Goal: Task Accomplishment & Management: Manage account settings

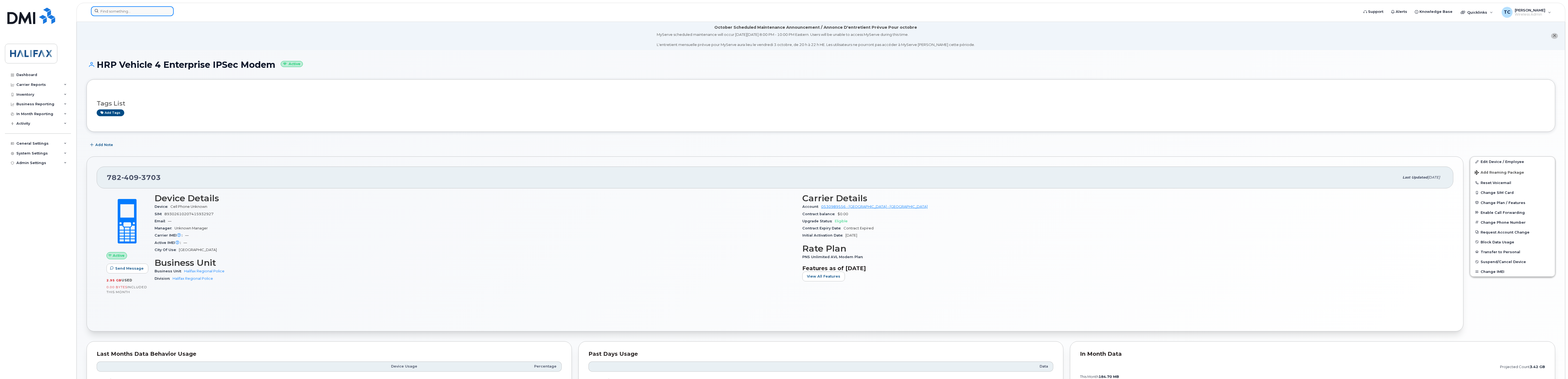
click at [119, 10] on input at bounding box center [132, 11] width 83 height 10
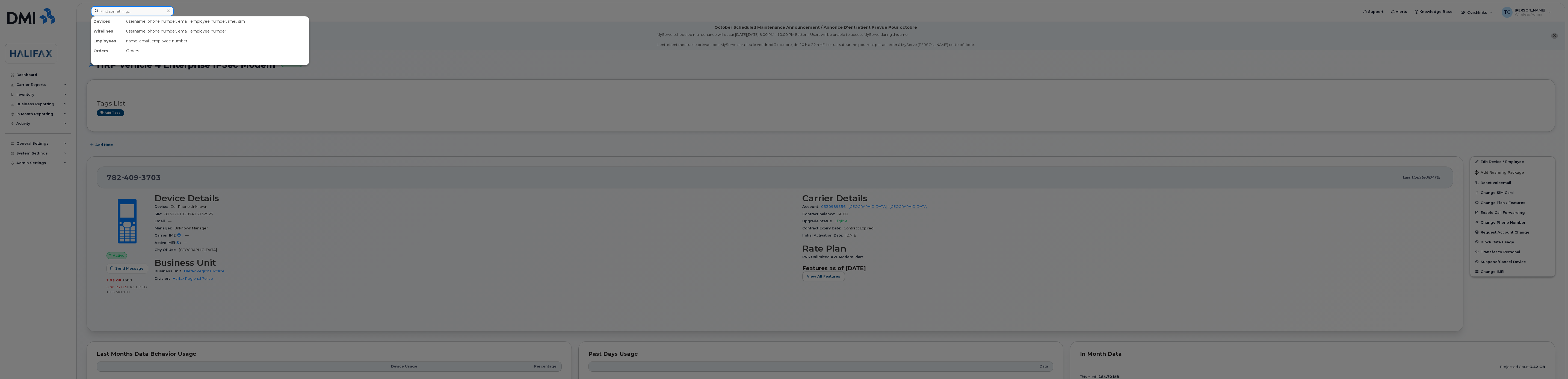
paste input "902.266.3217"
type input "902.266.3217"
drag, startPoint x: 114, startPoint y: 34, endPoint x: 197, endPoint y: 48, distance: 84.2
click at [114, 34] on div "[PERSON_NAME]" at bounding box center [120, 33] width 53 height 5
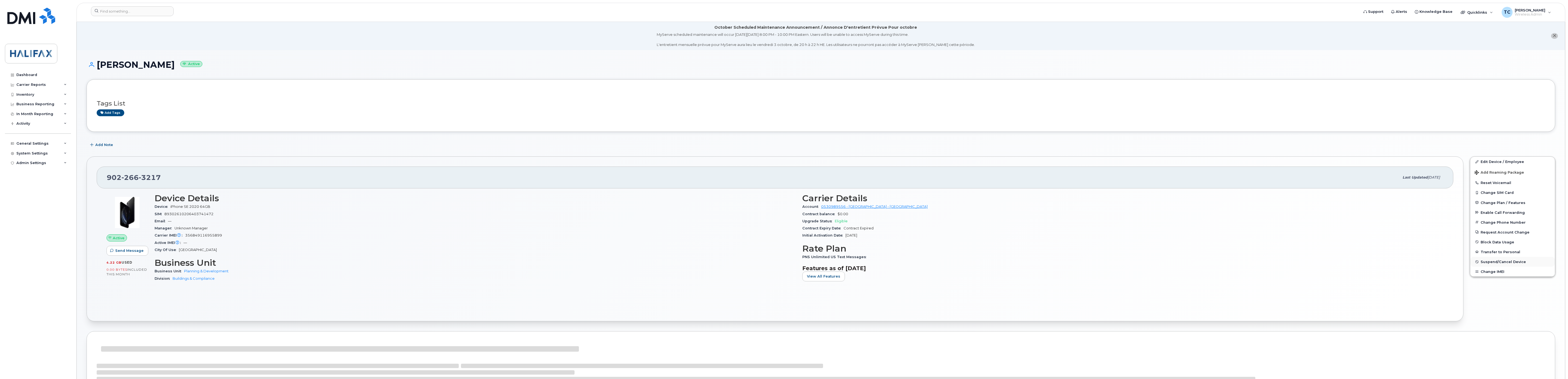
click at [1493, 263] on span "Suspend/Cancel Device" at bounding box center [1503, 261] width 45 height 4
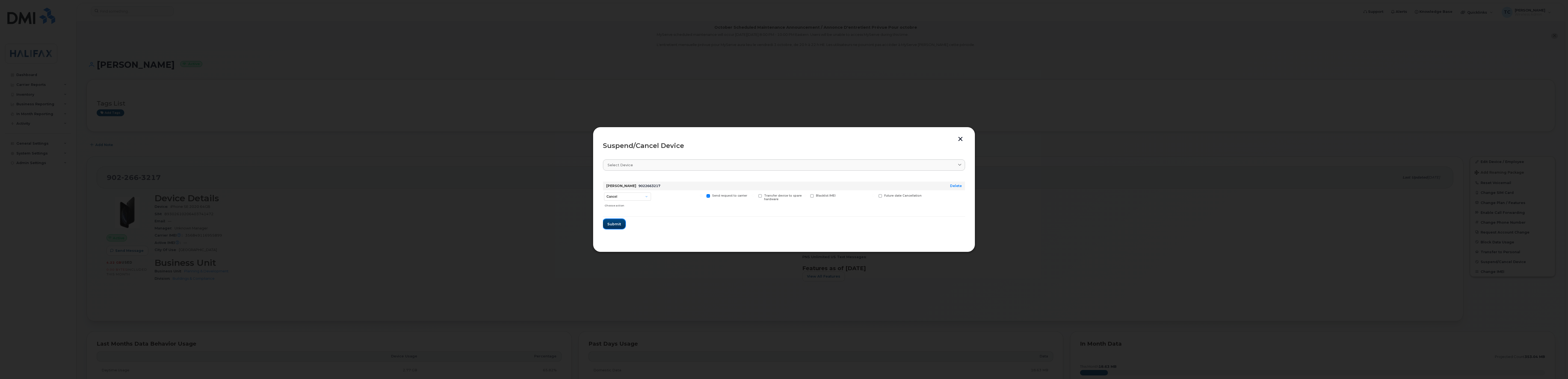
click at [613, 224] on span "Submit" at bounding box center [614, 224] width 13 height 5
click at [785, 224] on button "Close" at bounding box center [784, 221] width 19 height 10
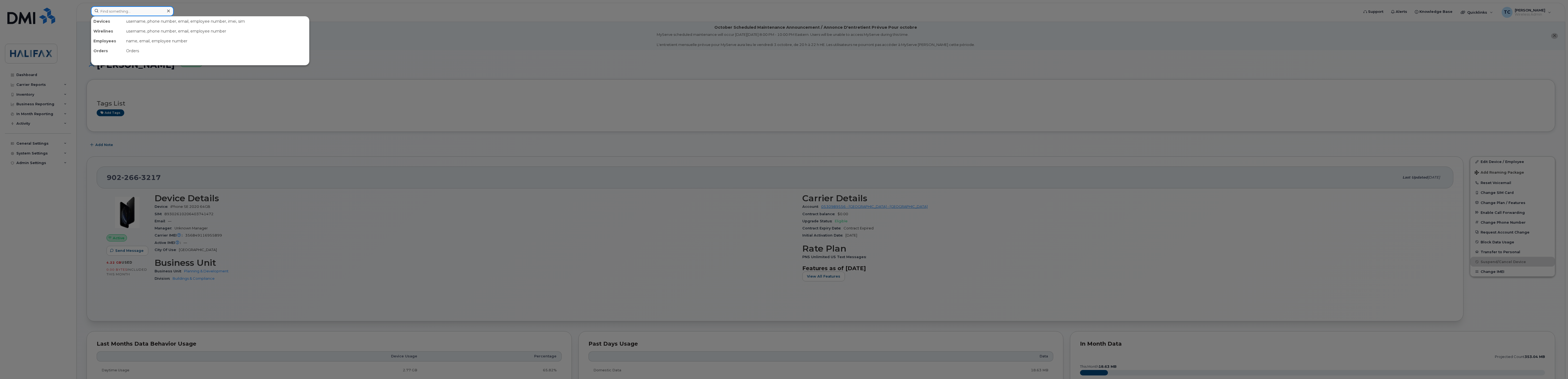
click at [136, 12] on input at bounding box center [132, 11] width 83 height 10
paste input "902.266.3217"
type input "902.266.3217"
click at [113, 35] on div "[PERSON_NAME]" at bounding box center [120, 33] width 53 height 5
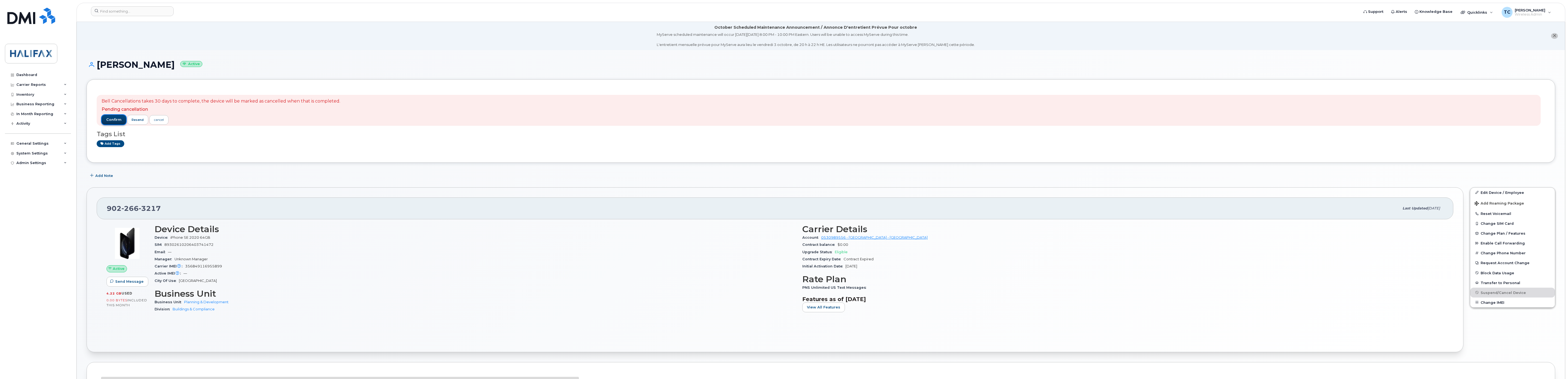
click at [111, 119] on span "confirm" at bounding box center [114, 119] width 15 height 5
